Goal: Use online tool/utility: Utilize a website feature to perform a specific function

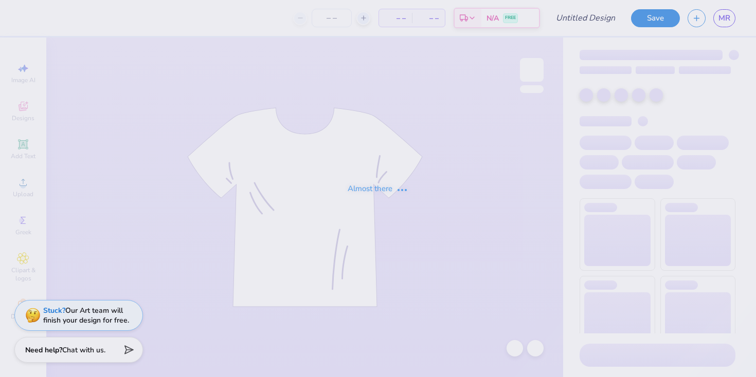
type input "HOCO F'25"
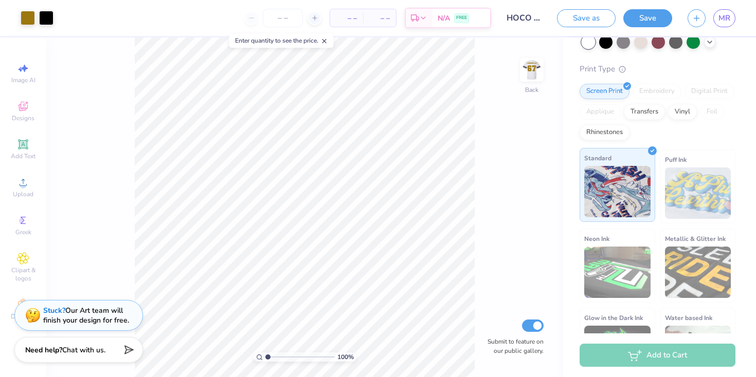
scroll to position [127, 0]
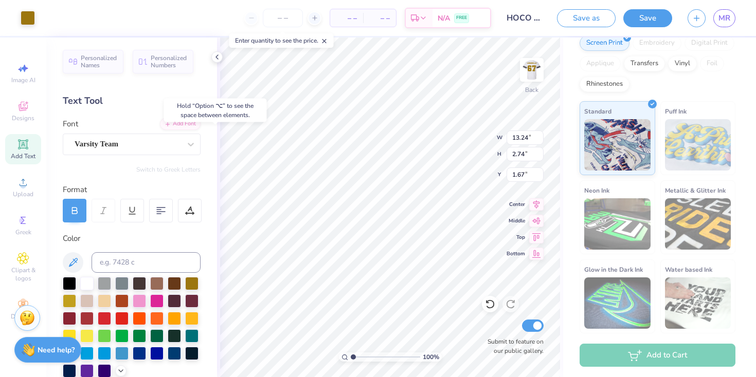
type input "1.67"
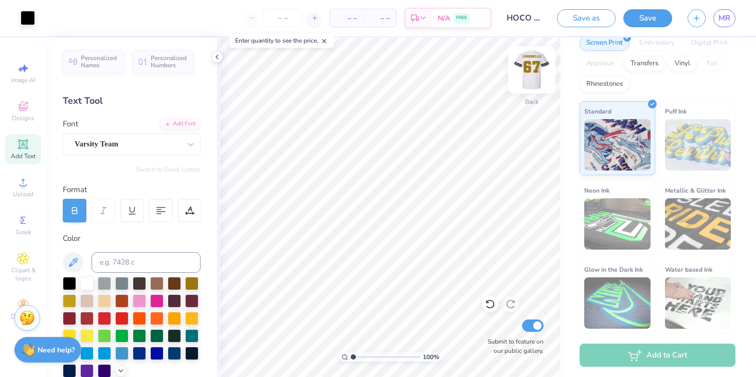
click at [527, 73] on img at bounding box center [531, 69] width 41 height 41
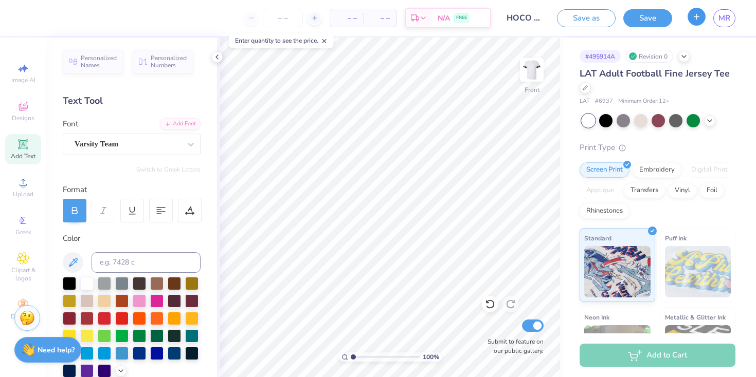
click at [700, 22] on button "button" at bounding box center [696, 17] width 18 height 18
click at [540, 23] on input "HOCO F'25" at bounding box center [524, 18] width 50 height 21
click at [536, 22] on input "HOCO F'25" at bounding box center [524, 18] width 50 height 21
